Goal: Book appointment/travel/reservation: Book appointment/travel/reservation

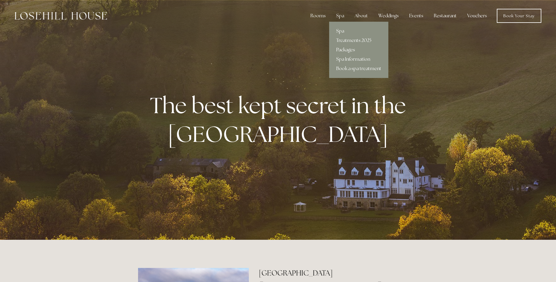
click at [345, 49] on link "Packages" at bounding box center [358, 49] width 59 height 9
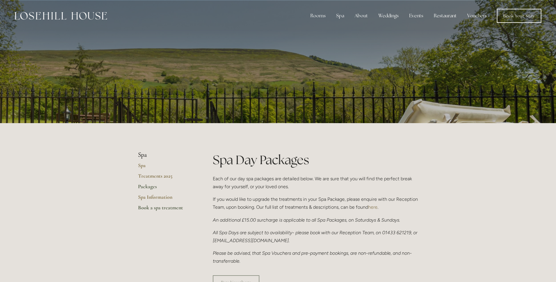
click at [163, 211] on link "Book a spa treatment" at bounding box center [166, 209] width 56 height 11
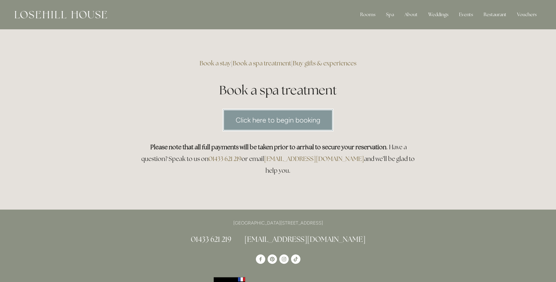
click at [310, 108] on div "Click here to begin booking" at bounding box center [278, 120] width 290 height 33
click at [308, 117] on link "Click here to begin booking" at bounding box center [277, 120] width 111 height 23
click at [369, 30] on link "Rooms" at bounding box center [372, 29] width 38 height 9
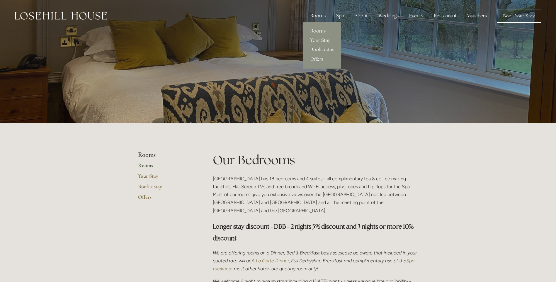
click at [320, 51] on link "Book a stay" at bounding box center [322, 49] width 38 height 9
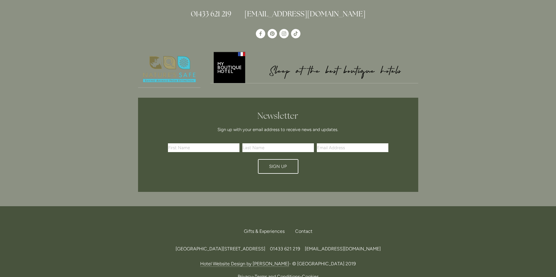
scroll to position [1118, 0]
